Goal: Task Accomplishment & Management: Use online tool/utility

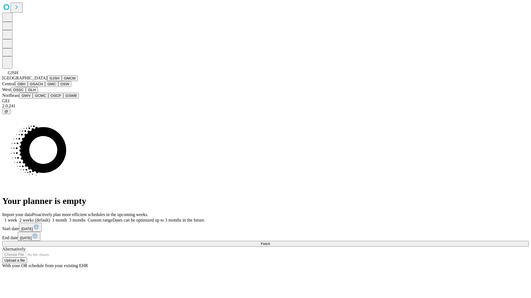
click at [47, 81] on button "GJSH" at bounding box center [54, 78] width 14 height 6
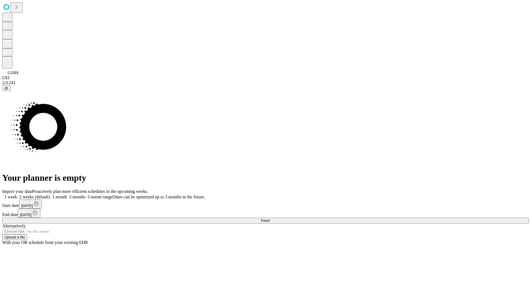
click at [50, 195] on label "2 weeks (default)" at bounding box center [33, 197] width 33 height 5
click at [270, 219] on span "Fetch" at bounding box center [265, 221] width 9 height 4
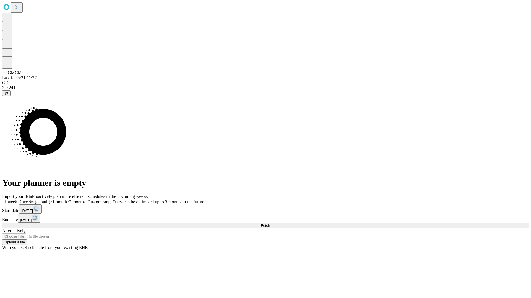
click at [270, 224] on span "Fetch" at bounding box center [265, 226] width 9 height 4
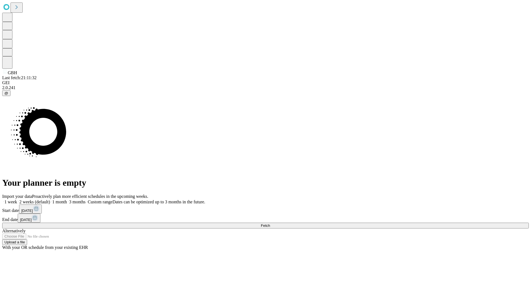
click at [50, 200] on label "2 weeks (default)" at bounding box center [33, 202] width 33 height 5
click at [270, 224] on span "Fetch" at bounding box center [265, 226] width 9 height 4
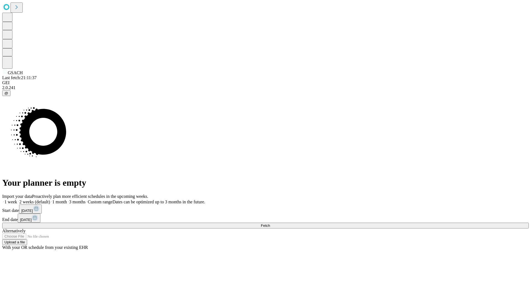
click at [50, 200] on label "2 weeks (default)" at bounding box center [33, 202] width 33 height 5
click at [270, 224] on span "Fetch" at bounding box center [265, 226] width 9 height 4
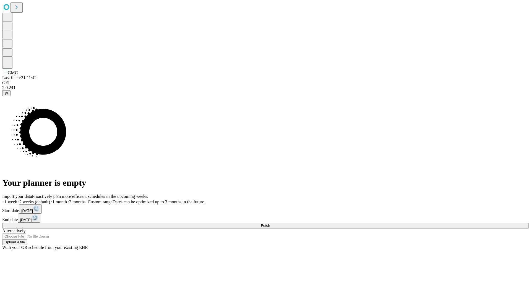
click at [50, 200] on label "2 weeks (default)" at bounding box center [33, 202] width 33 height 5
click at [270, 224] on span "Fetch" at bounding box center [265, 226] width 9 height 4
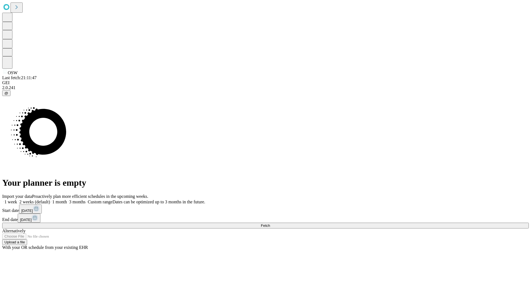
click at [50, 200] on label "2 weeks (default)" at bounding box center [33, 202] width 33 height 5
click at [270, 224] on span "Fetch" at bounding box center [265, 226] width 9 height 4
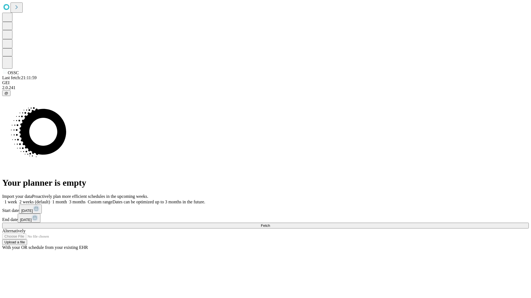
click at [50, 200] on label "2 weeks (default)" at bounding box center [33, 202] width 33 height 5
click at [270, 224] on span "Fetch" at bounding box center [265, 226] width 9 height 4
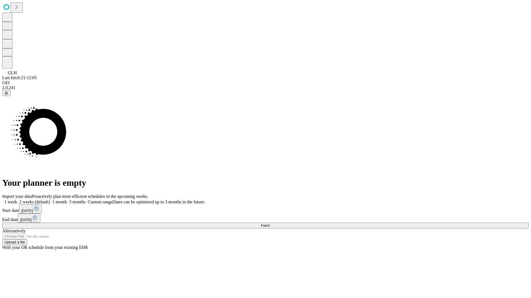
click at [50, 200] on label "2 weeks (default)" at bounding box center [33, 202] width 33 height 5
click at [270, 224] on span "Fetch" at bounding box center [265, 226] width 9 height 4
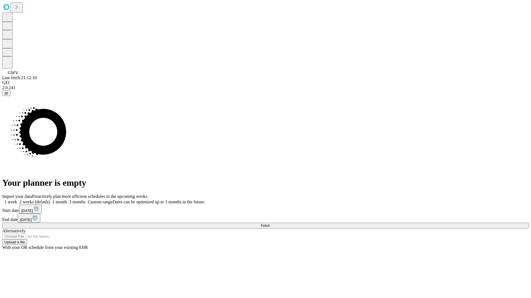
click at [50, 200] on label "2 weeks (default)" at bounding box center [33, 202] width 33 height 5
click at [270, 224] on span "Fetch" at bounding box center [265, 226] width 9 height 4
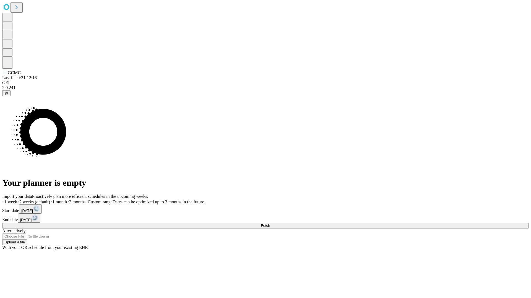
click at [50, 200] on label "2 weeks (default)" at bounding box center [33, 202] width 33 height 5
click at [270, 224] on span "Fetch" at bounding box center [265, 226] width 9 height 4
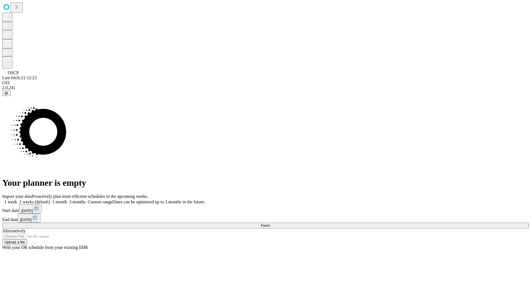
click at [270, 224] on span "Fetch" at bounding box center [265, 226] width 9 height 4
